Goal: Task Accomplishment & Management: Manage account settings

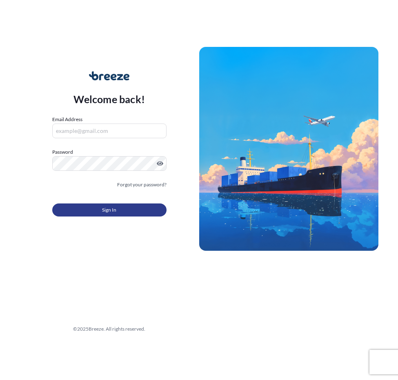
type input "[PERSON_NAME][EMAIL_ADDRESS][PERSON_NAME][DOMAIN_NAME]"
click at [94, 202] on div "Sign In" at bounding box center [109, 208] width 114 height 18
click at [95, 206] on button "Sign In" at bounding box center [109, 209] width 114 height 13
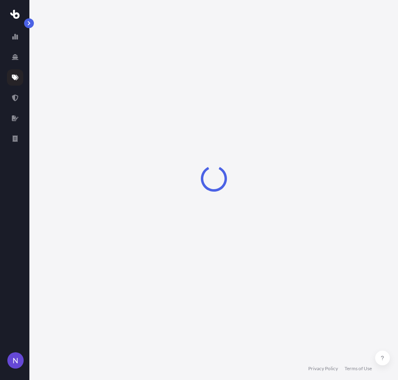
scroll to position [475, 0]
select select "Sea"
select select "2"
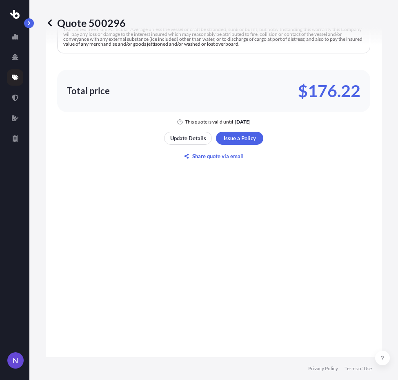
scroll to position [720, 0]
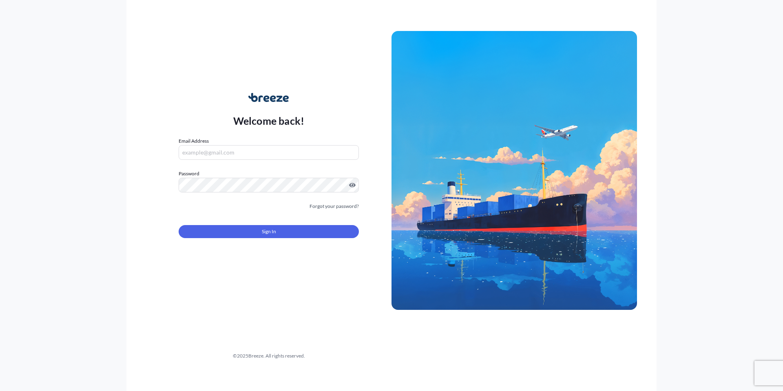
type input "[PERSON_NAME][EMAIL_ADDRESS][PERSON_NAME][DOMAIN_NAME]"
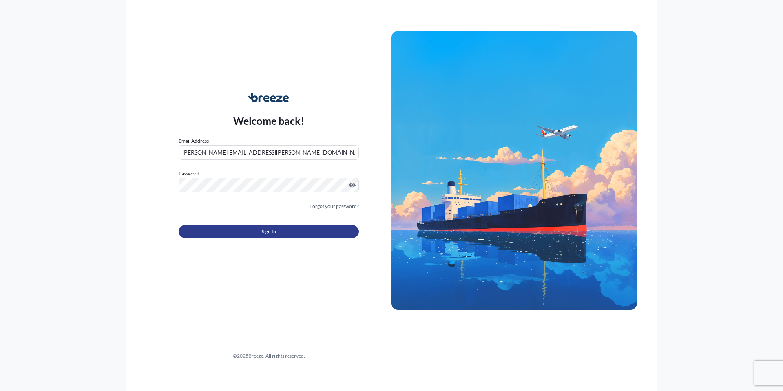
click at [300, 238] on button "Sign In" at bounding box center [269, 231] width 180 height 13
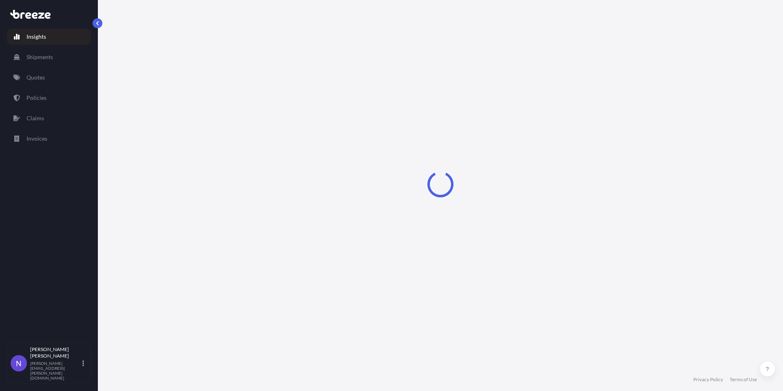
select select "2025"
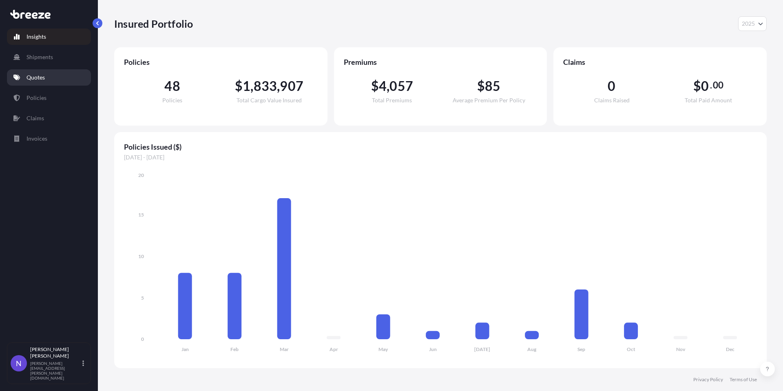
click at [62, 83] on link "Quotes" at bounding box center [49, 77] width 84 height 16
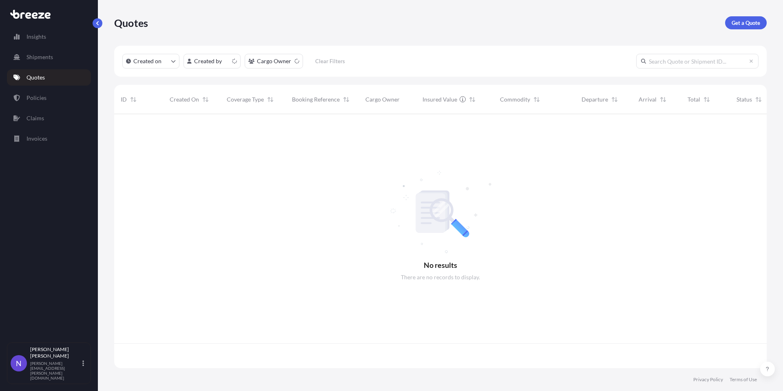
scroll to position [252, 646]
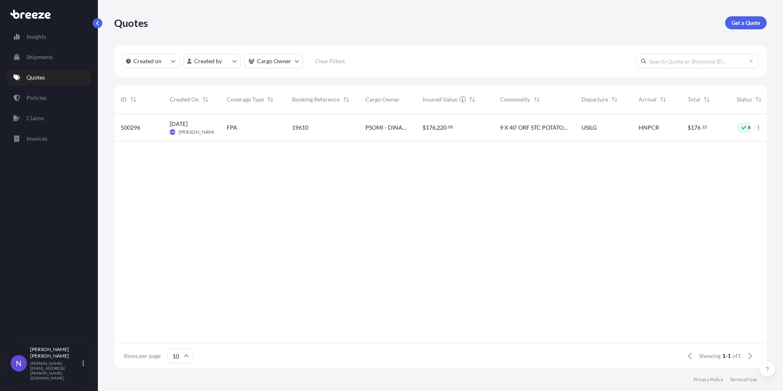
click at [712, 130] on div "$ 176 . 22" at bounding box center [706, 128] width 36 height 8
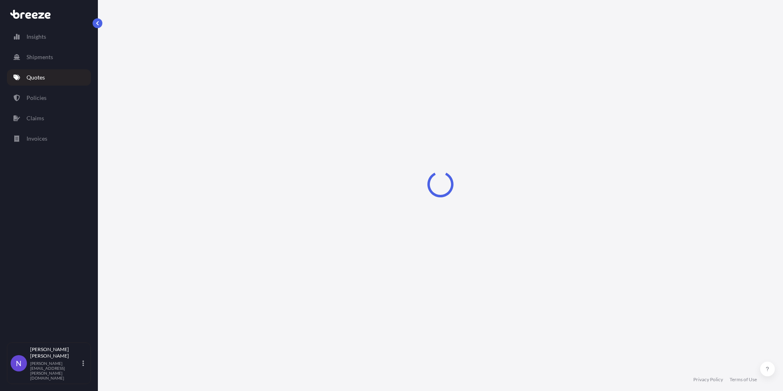
select select "Sea"
select select "2"
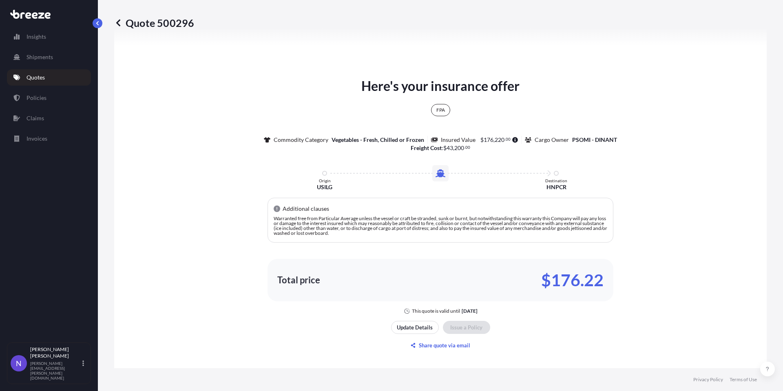
scroll to position [1094, 0]
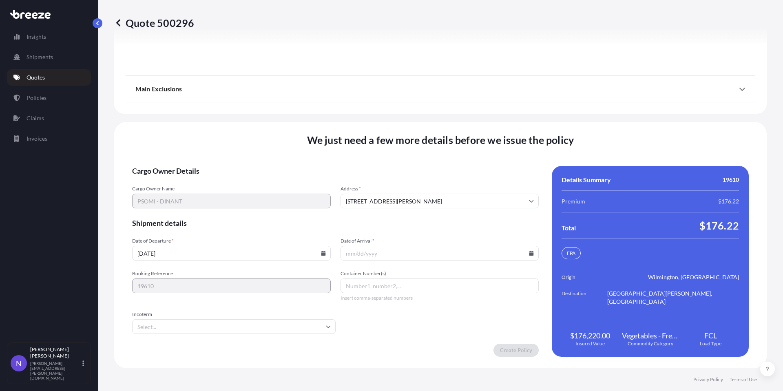
click at [321, 252] on icon at bounding box center [323, 253] width 5 height 5
click at [209, 163] on button "8" at bounding box center [205, 163] width 13 height 13
type input "10/08/2025"
click at [524, 254] on input "Date of Arrival *" at bounding box center [439, 253] width 199 height 15
click at [529, 252] on icon at bounding box center [531, 253] width 5 height 5
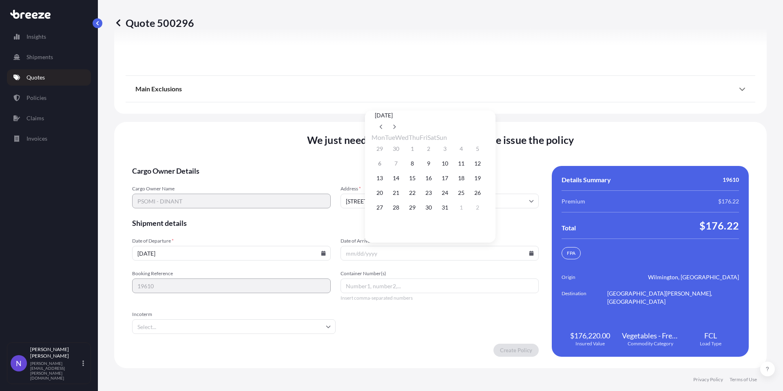
click at [250, 323] on input "Incoterm" at bounding box center [233, 326] width 203 height 15
click at [251, 323] on input "Incoterm" at bounding box center [233, 326] width 203 height 15
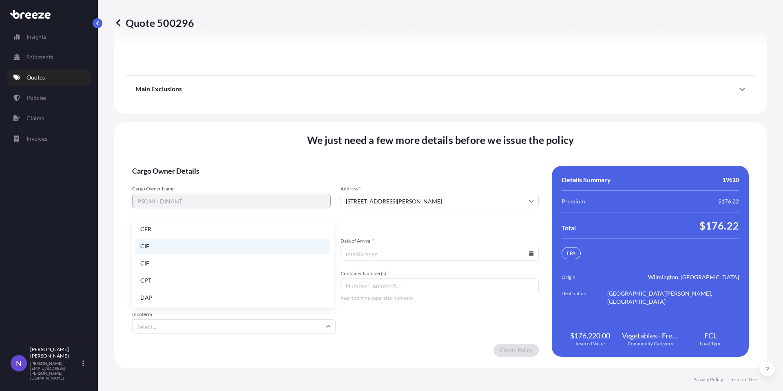
click at [261, 243] on li "CIF" at bounding box center [232, 246] width 195 height 15
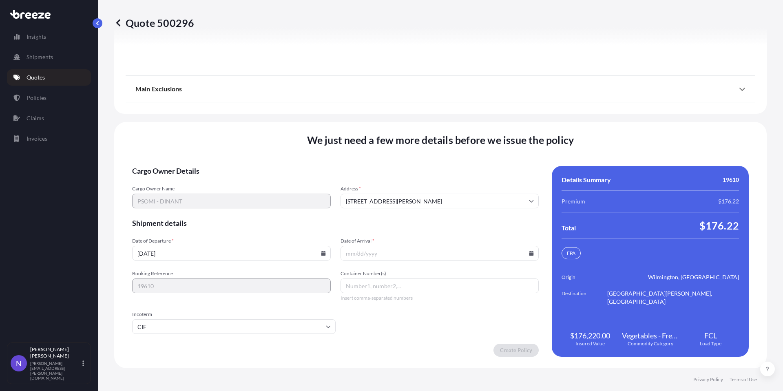
click at [381, 256] on input "Date of Arrival *" at bounding box center [439, 253] width 199 height 15
click at [529, 255] on icon at bounding box center [531, 253] width 4 height 5
click at [411, 180] on div "13 14 15 16 17 18 19" at bounding box center [429, 178] width 117 height 15
click at [413, 182] on button "15" at bounding box center [412, 178] width 13 height 13
type input "10/15/2025"
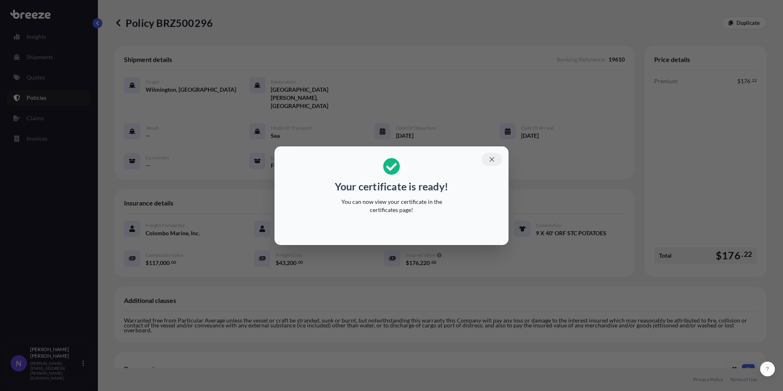
click at [490, 160] on icon "button" at bounding box center [491, 159] width 7 height 7
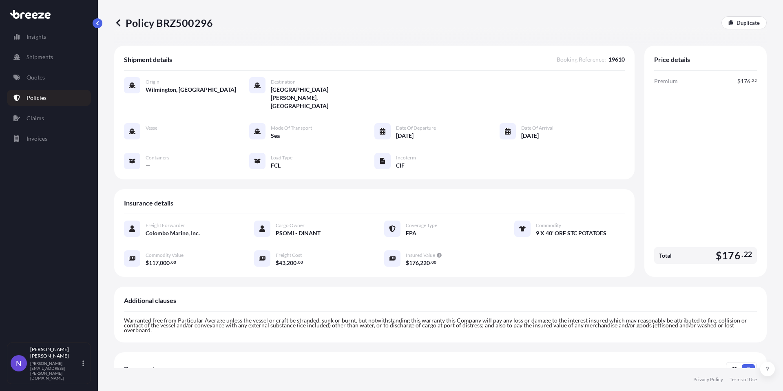
scroll to position [122, 0]
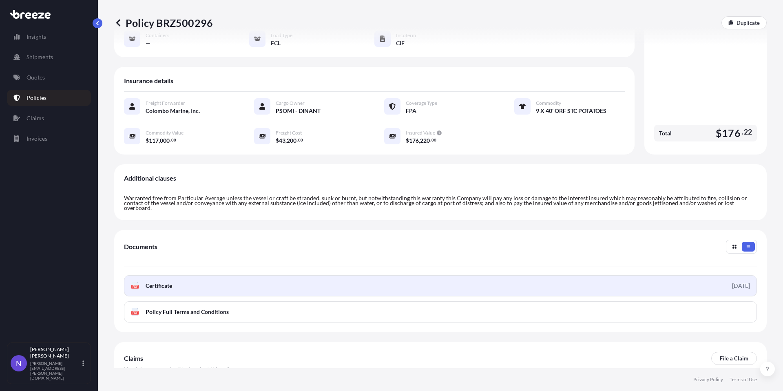
click at [458, 280] on div "PDF Certificate 2025-10-06 PDF Policy Full Terms and Conditions" at bounding box center [440, 298] width 633 height 47
click at [458, 276] on link "PDF Certificate 2025-10-06" at bounding box center [440, 285] width 633 height 21
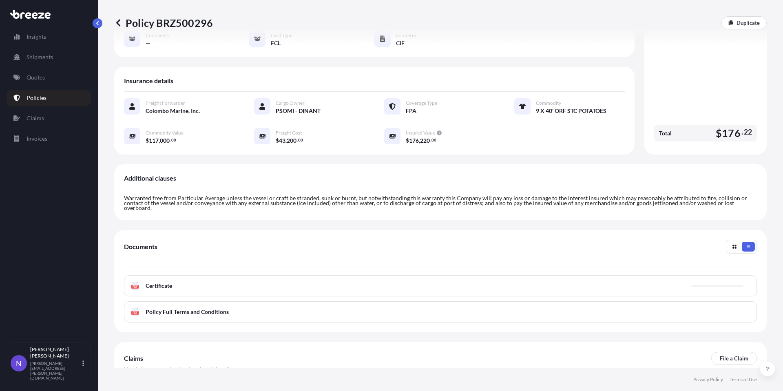
scroll to position [82, 0]
